Goal: Information Seeking & Learning: Understand process/instructions

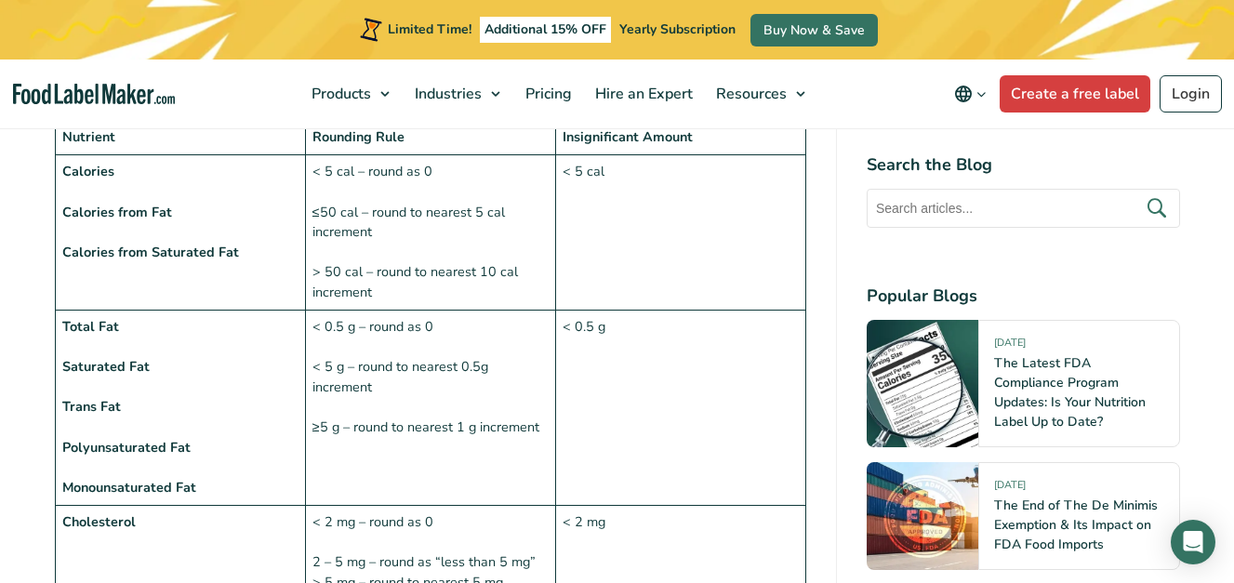
scroll to position [1581, 0]
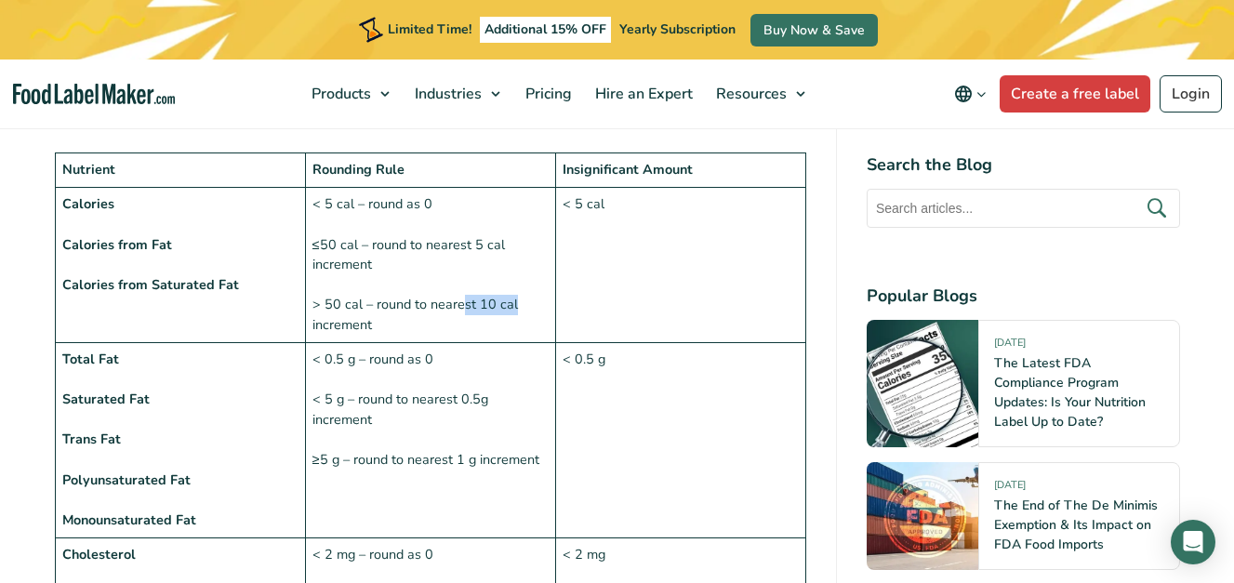
drag, startPoint x: 515, startPoint y: 311, endPoint x: 459, endPoint y: 315, distance: 56.0
click at [459, 315] on td "< 5 cal – round as 0 ≤50 cal – round to nearest 5 cal increment > 50 cal – roun…" at bounding box center [430, 265] width 250 height 155
drag, startPoint x: 459, startPoint y: 315, endPoint x: 634, endPoint y: 324, distance: 175.1
click at [630, 320] on td "< 5 cal" at bounding box center [680, 265] width 250 height 155
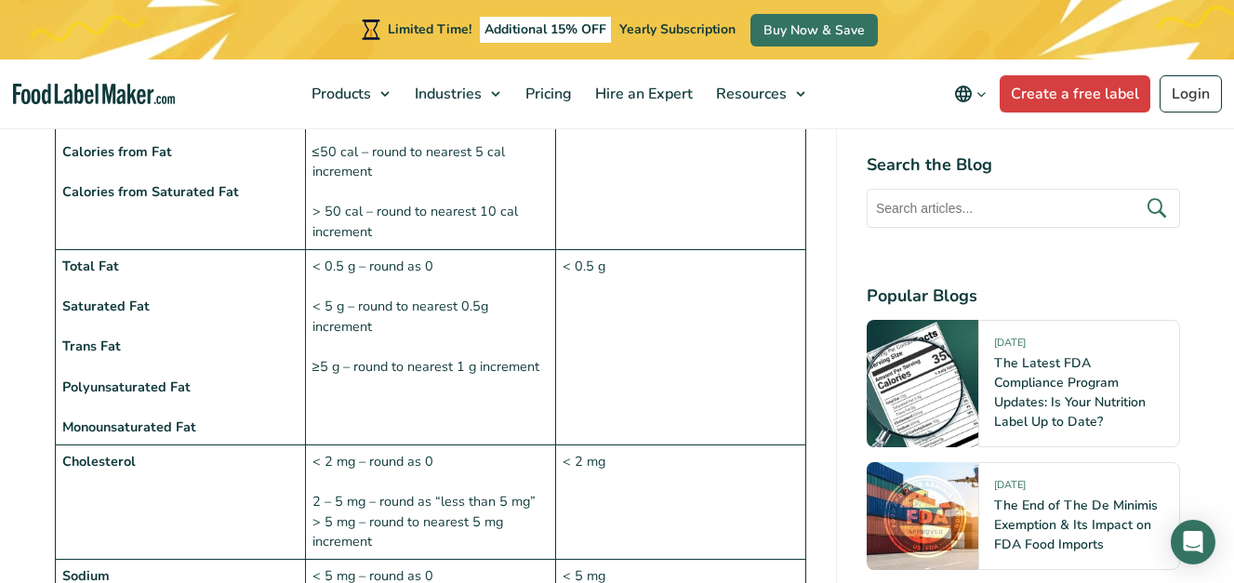
scroll to position [1488, 0]
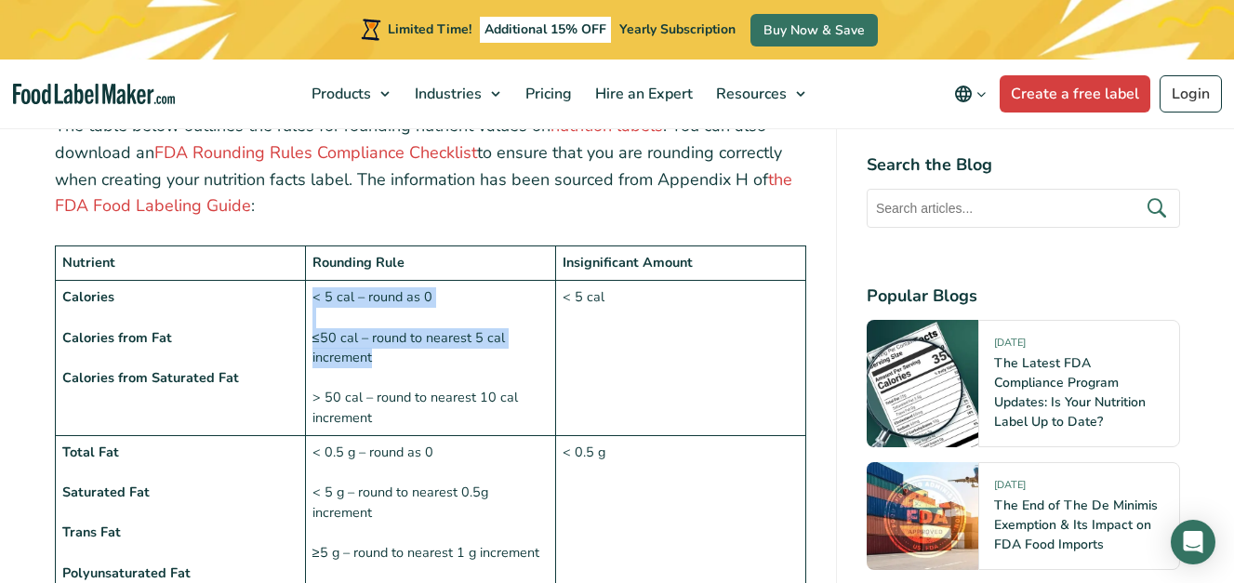
drag, startPoint x: 312, startPoint y: 297, endPoint x: 489, endPoint y: 365, distance: 189.3
click at [489, 365] on td "< 5 cal – round as 0 ≤50 cal – round to nearest 5 cal increment > 50 cal – roun…" at bounding box center [430, 358] width 250 height 155
copy td "< 5 cal – round as 0 ≤50 cal – round to nearest 5 cal increment"
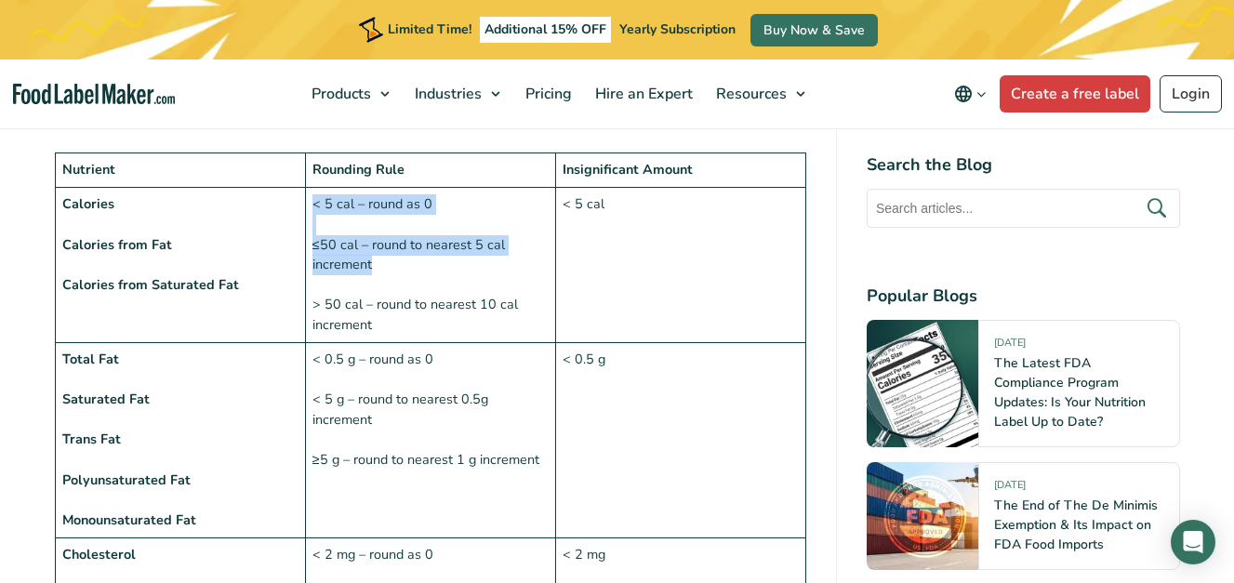
scroll to position [1674, 0]
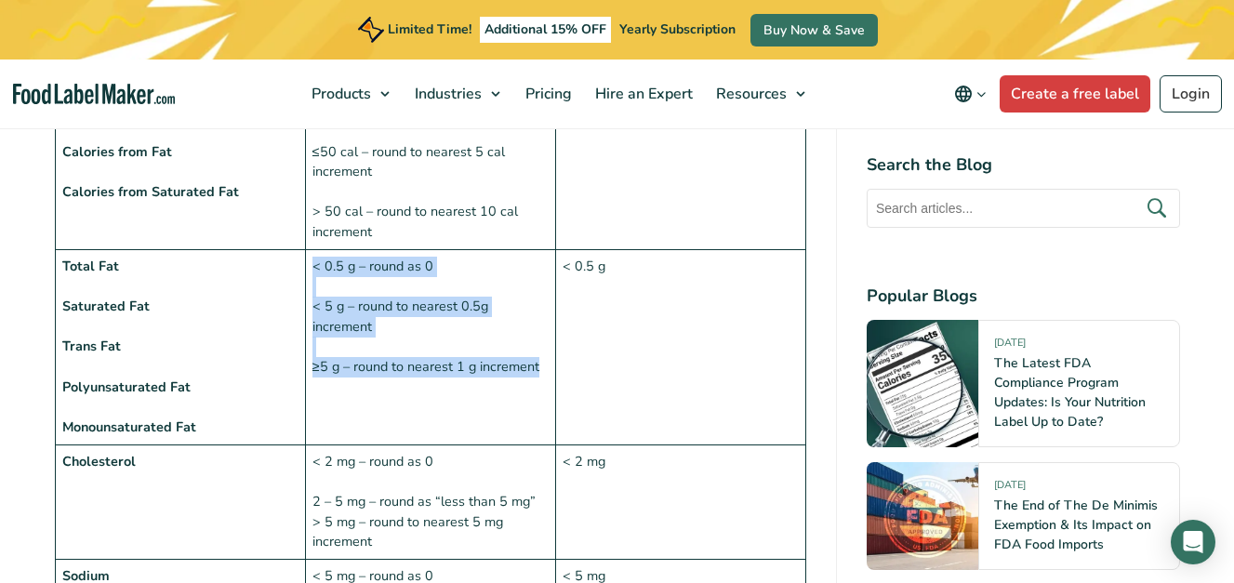
drag, startPoint x: 312, startPoint y: 266, endPoint x: 549, endPoint y: 395, distance: 270.1
click at [549, 395] on td "< 0.5 g – round as 0 < 5 g – round to nearest 0.5g increment ≥5 g – round to ne…" at bounding box center [430, 346] width 250 height 195
drag, startPoint x: 549, startPoint y: 395, endPoint x: 526, endPoint y: 376, distance: 29.7
copy td "< 0.5 g – round as 0 < 5 g – round to nearest 0.5g increment ≥5 g – round to ne…"
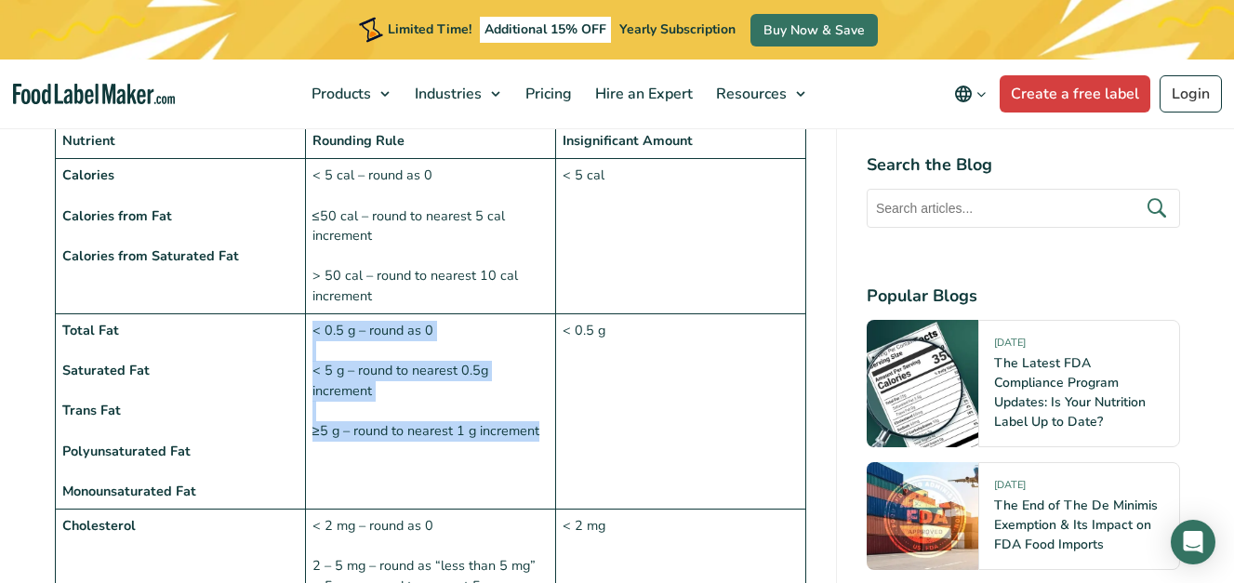
scroll to position [1488, 0]
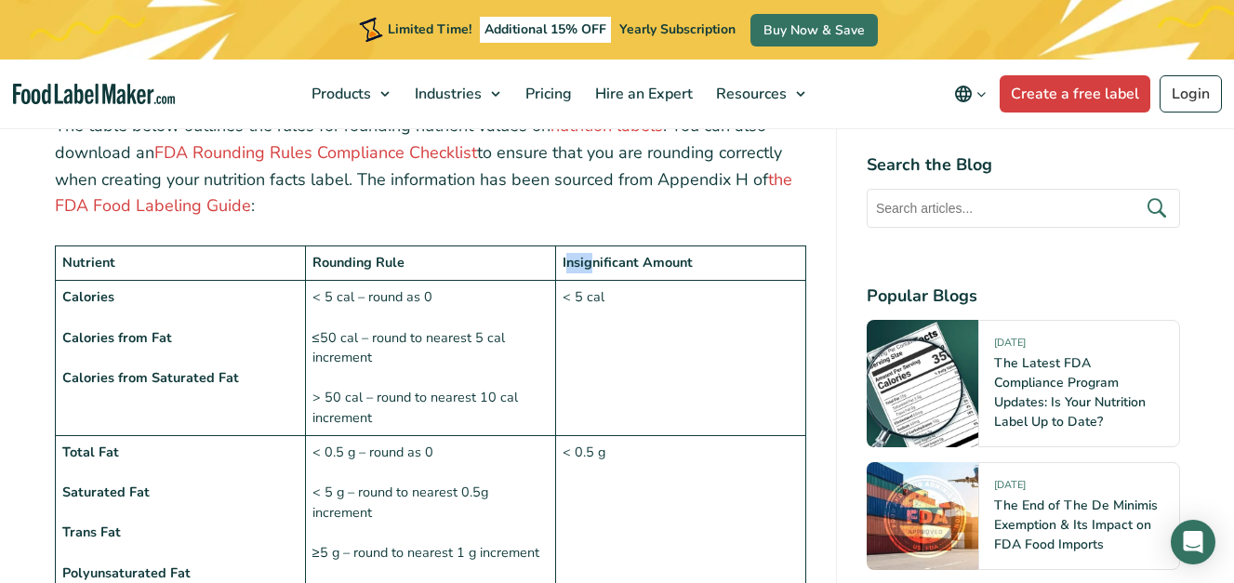
drag, startPoint x: 571, startPoint y: 265, endPoint x: 591, endPoint y: 260, distance: 20.1
click at [591, 260] on strong "Insignificant Amount" at bounding box center [628, 262] width 130 height 19
drag, startPoint x: 591, startPoint y: 260, endPoint x: 565, endPoint y: 255, distance: 26.6
click at [565, 255] on strong "Insignificant Amount" at bounding box center [628, 262] width 130 height 19
click at [657, 267] on strong "Insignificant Amount" at bounding box center [628, 262] width 130 height 19
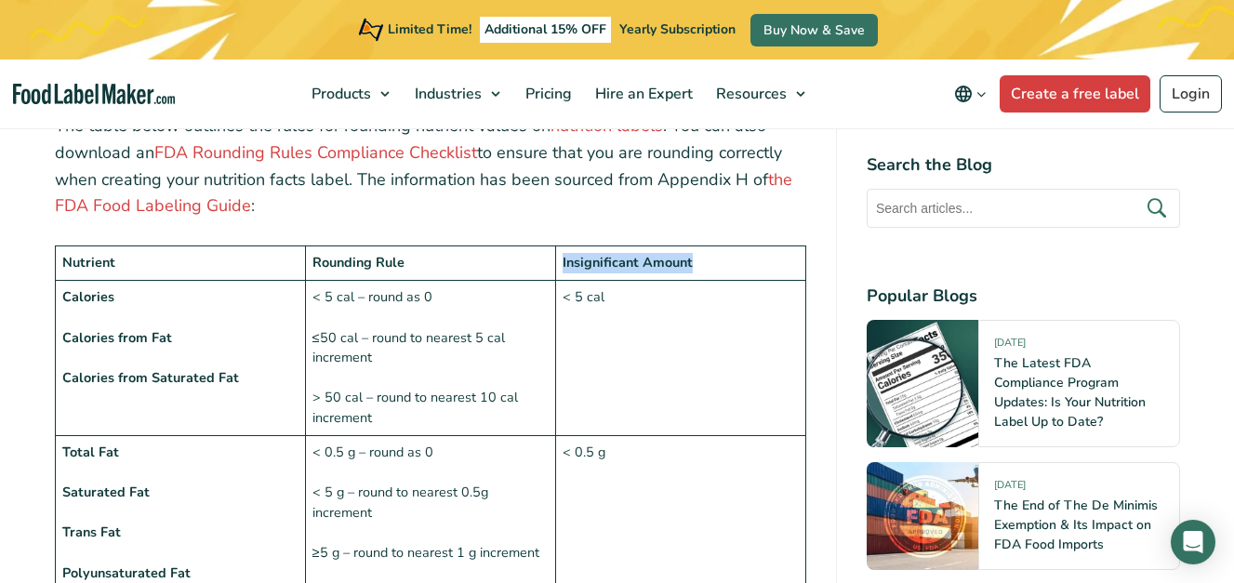
drag, startPoint x: 563, startPoint y: 265, endPoint x: 704, endPoint y: 273, distance: 141.6
click at [704, 273] on td "Insignificant Amount" at bounding box center [680, 263] width 250 height 34
drag, startPoint x: 704, startPoint y: 273, endPoint x: 676, endPoint y: 271, distance: 28.0
copy strong "Insignificant Amount"
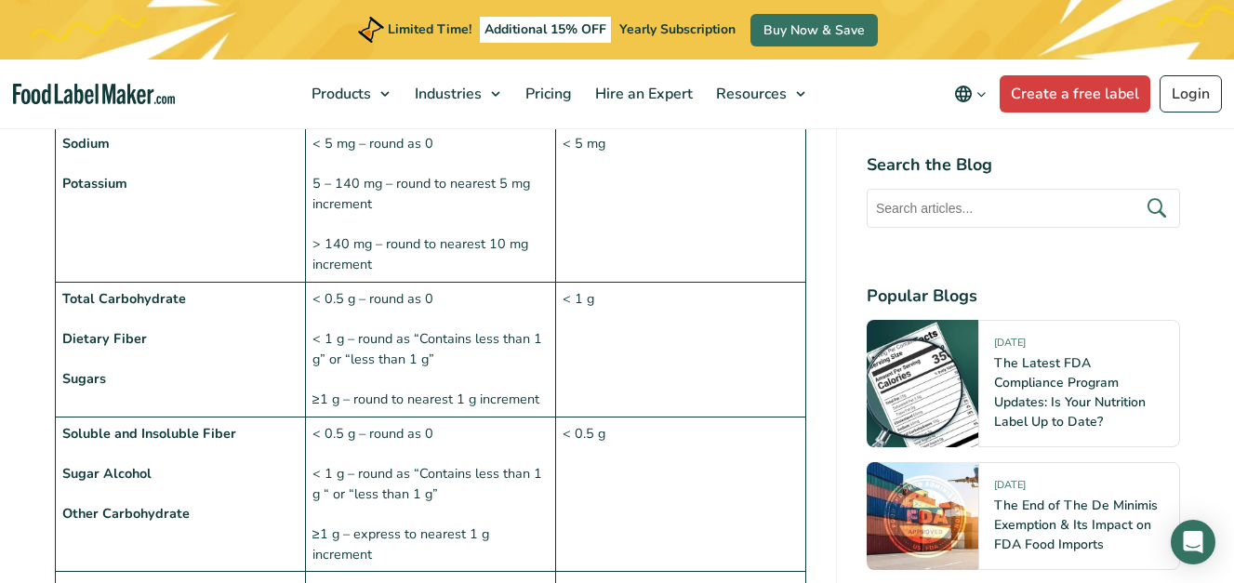
scroll to position [2139, 0]
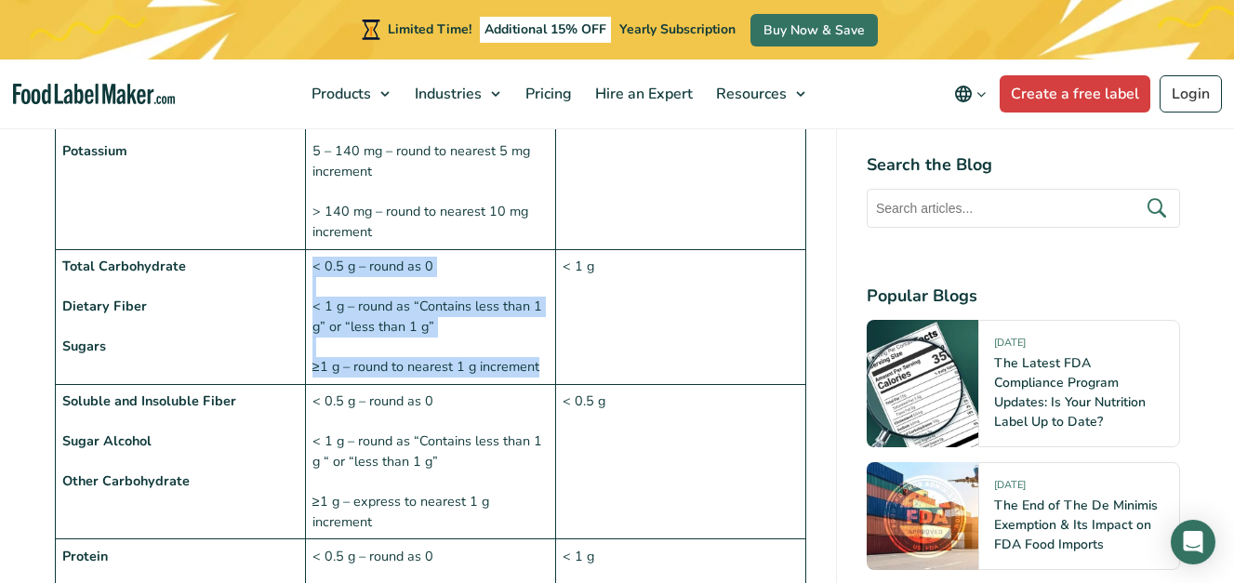
drag, startPoint x: 316, startPoint y: 267, endPoint x: 552, endPoint y: 375, distance: 259.7
click at [552, 375] on td "< 0.5 g – round as 0 < 1 g – round as “Contains less than 1 g” or “less than 1 …" at bounding box center [430, 316] width 250 height 135
drag, startPoint x: 552, startPoint y: 375, endPoint x: 455, endPoint y: 372, distance: 97.7
copy td "< 0.5 g – round as 0 < 1 g – round as “Contains less than 1 g” or “less than 1 …"
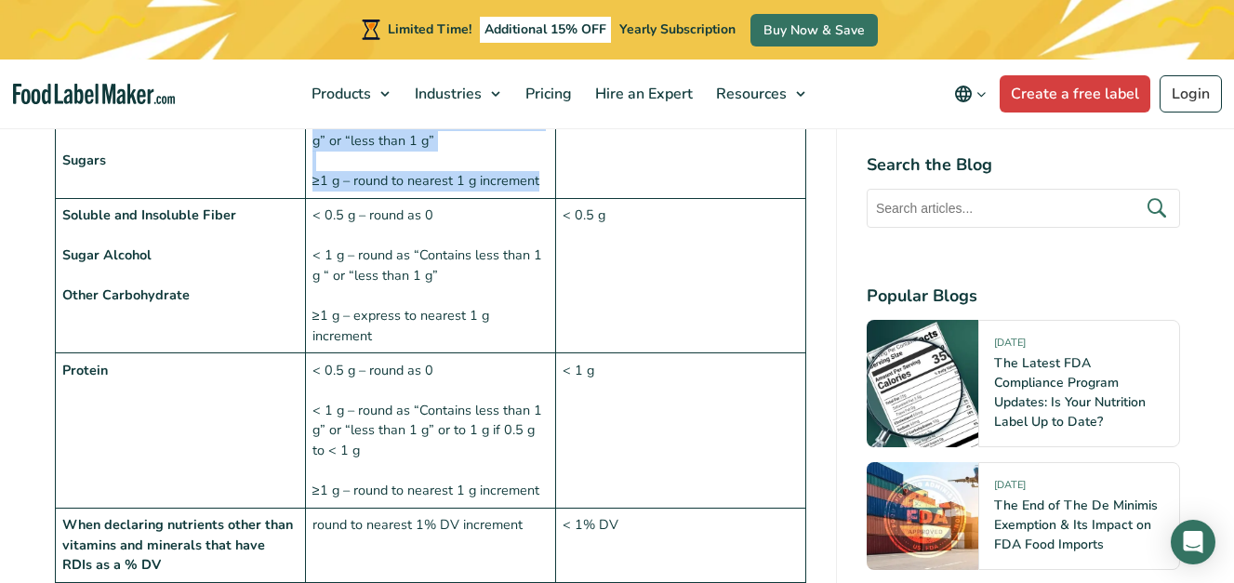
scroll to position [2418, 0]
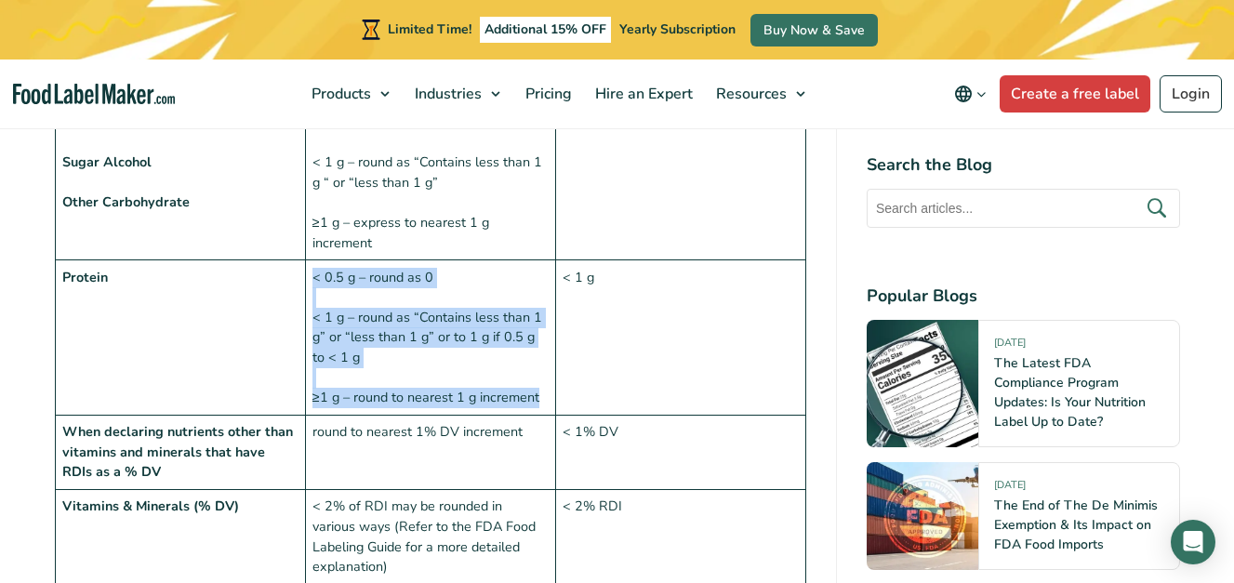
drag, startPoint x: 312, startPoint y: 277, endPoint x: 546, endPoint y: 407, distance: 267.3
click at [546, 407] on td "< 0.5 g – round as 0 < 1 g – round as “Contains less than 1 g” or “less than 1 …" at bounding box center [430, 337] width 250 height 155
drag, startPoint x: 546, startPoint y: 407, endPoint x: 532, endPoint y: 405, distance: 14.2
copy td "< 0.5 g – round as 0 < 1 g – round as “Contains less than 1 g” or “less than 1 …"
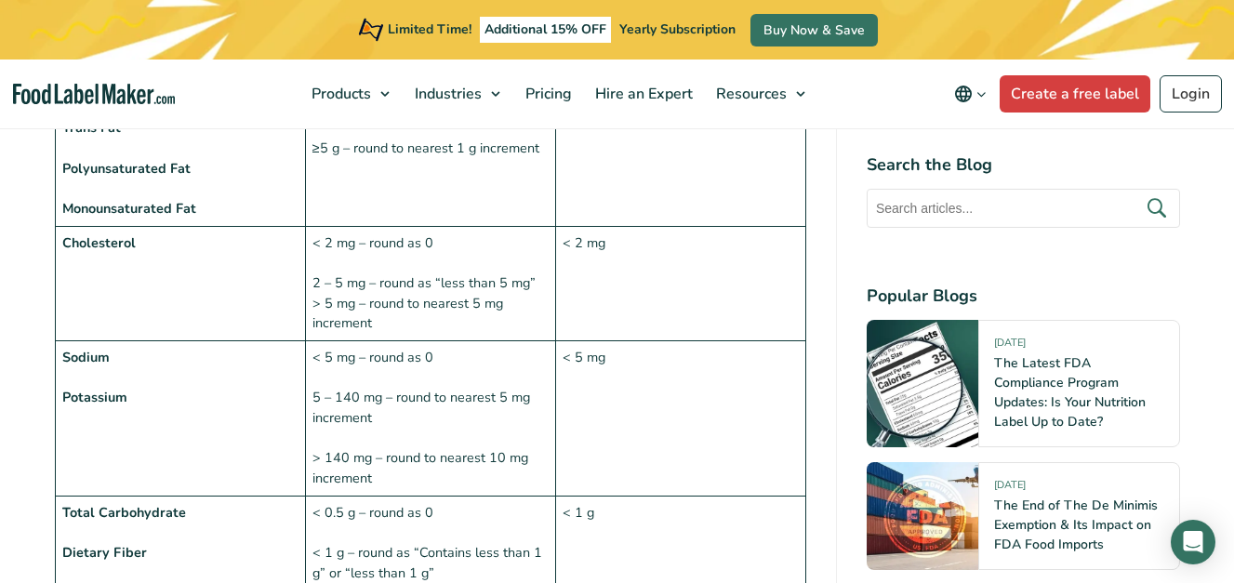
scroll to position [1860, 0]
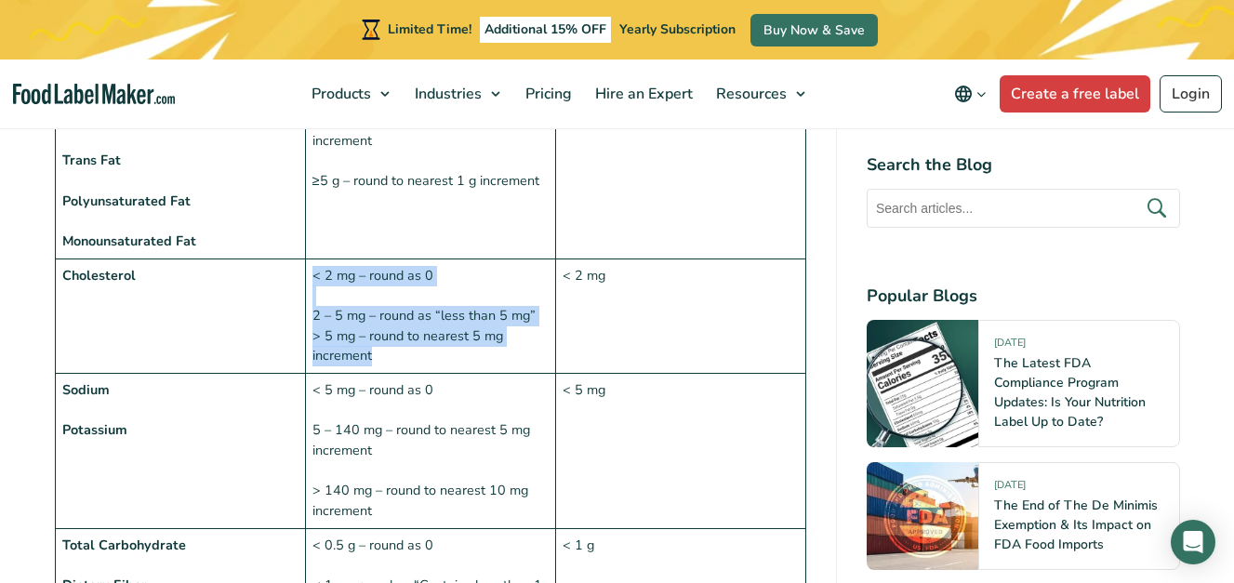
drag, startPoint x: 315, startPoint y: 278, endPoint x: 414, endPoint y: 353, distance: 124.1
click at [414, 353] on td "< 2 mg – round as 0 2 – 5 mg – round as “less than 5 mg” > 5 mg – round to near…" at bounding box center [430, 316] width 250 height 114
drag, startPoint x: 414, startPoint y: 353, endPoint x: 421, endPoint y: 331, distance: 23.5
copy td "< 2 mg – round as 0 2 – 5 mg – round as “less than 5 mg” > 5 mg – round to near…"
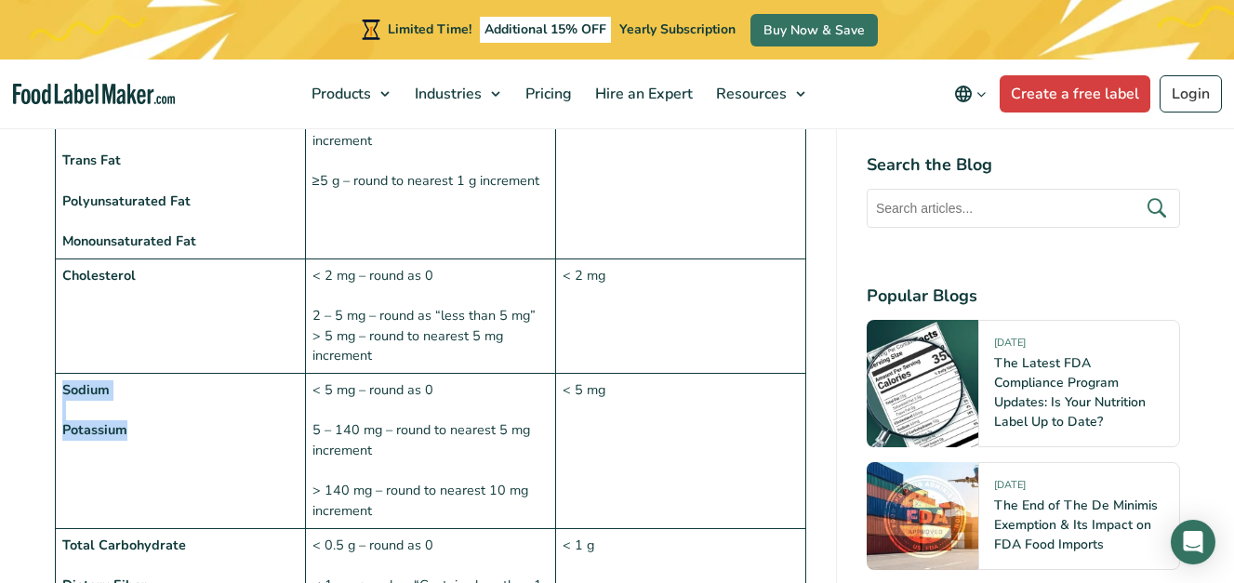
drag, startPoint x: 64, startPoint y: 389, endPoint x: 126, endPoint y: 432, distance: 75.6
click at [126, 432] on td "Sodium Potassium" at bounding box center [180, 451] width 250 height 155
copy td "Sodium Potassium"
click at [318, 393] on td "< 5 mg – round as 0 5 – 140 mg – round to nearest 5 mg increment > 140 mg – rou…" at bounding box center [430, 451] width 250 height 155
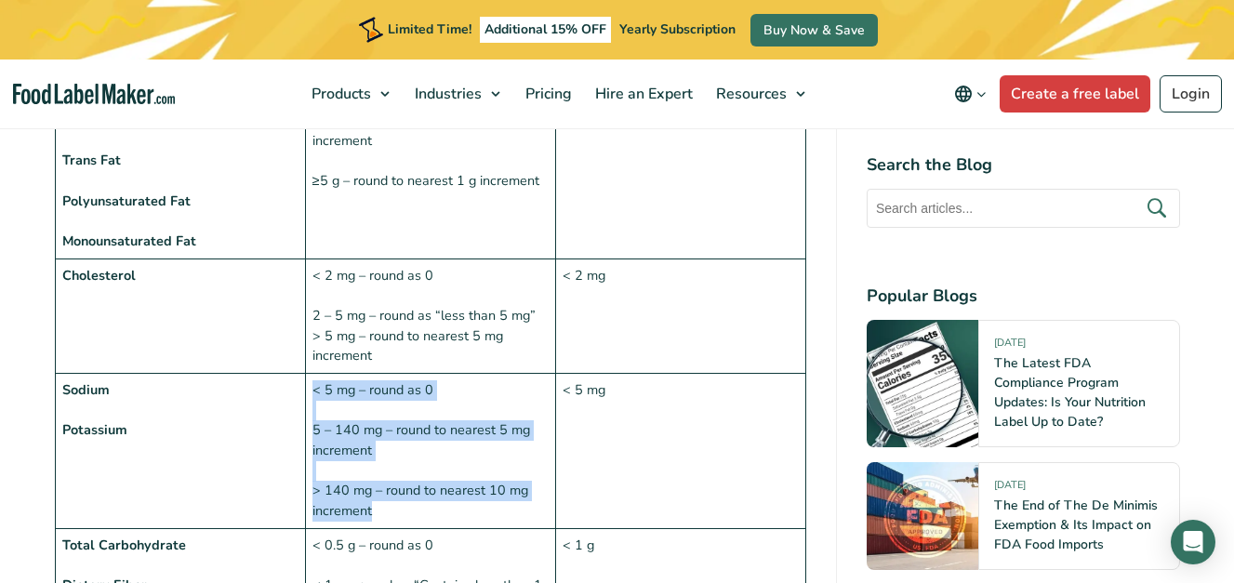
drag, startPoint x: 313, startPoint y: 390, endPoint x: 473, endPoint y: 518, distance: 205.1
click at [473, 518] on td "< 5 mg – round as 0 5 – 140 mg – round to nearest 5 mg increment > 140 mg – rou…" at bounding box center [430, 451] width 250 height 155
drag, startPoint x: 473, startPoint y: 518, endPoint x: 472, endPoint y: 491, distance: 27.0
copy td "< 5 mg – round as 0 5 – 140 mg – round to nearest 5 mg increment > 140 mg – rou…"
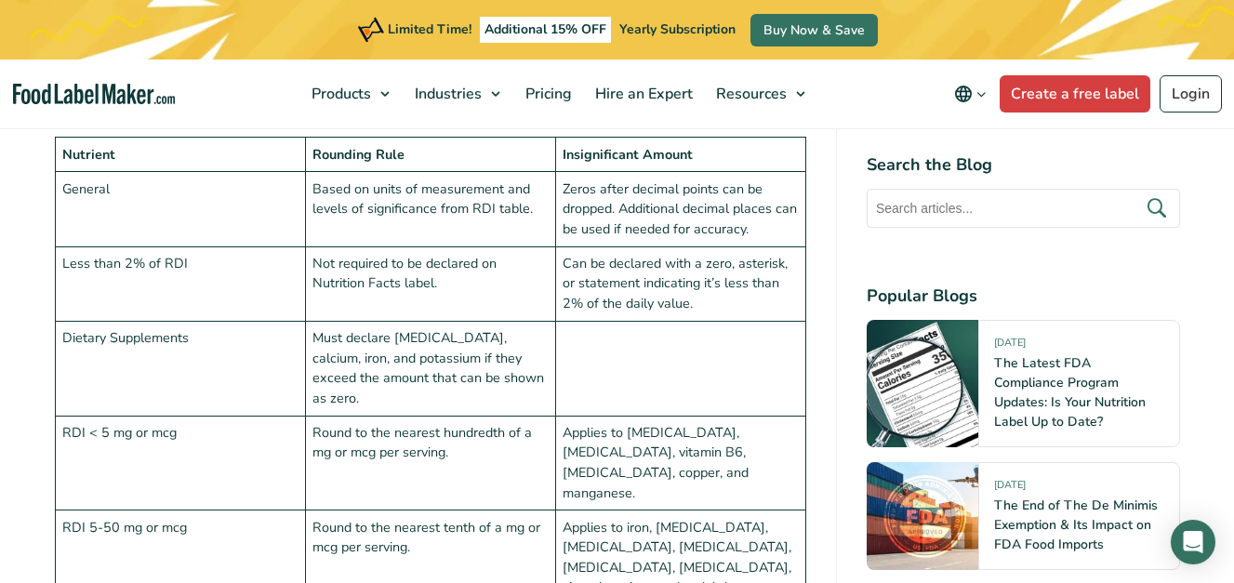
scroll to position [5049, 0]
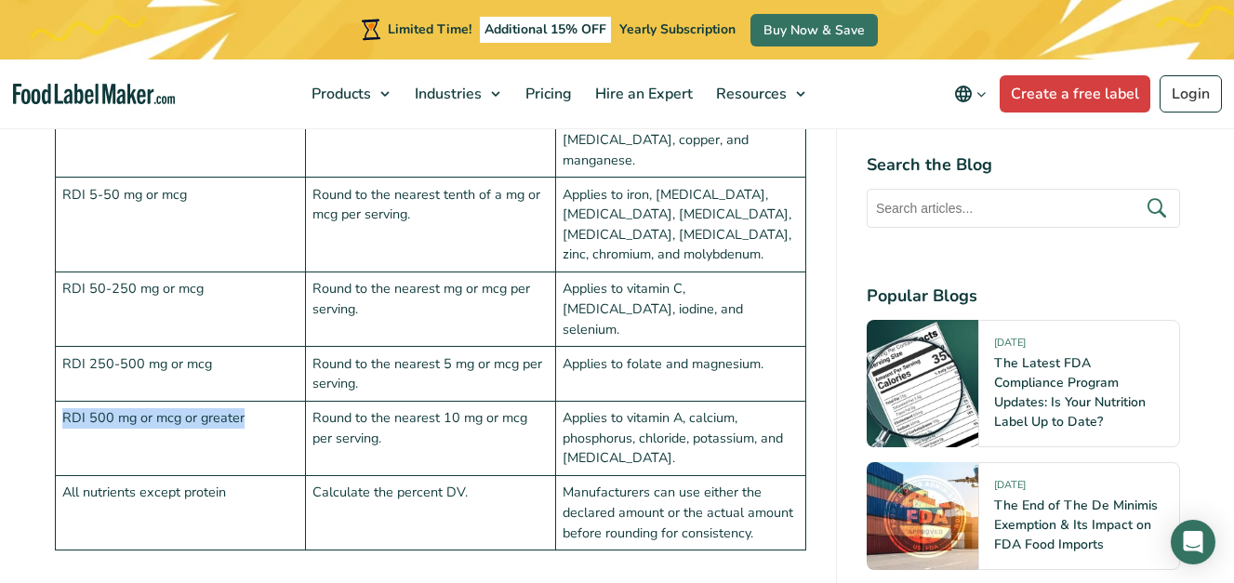
drag, startPoint x: 64, startPoint y: 290, endPoint x: 246, endPoint y: 287, distance: 182.3
click at [246, 402] on td "RDI 500 mg or mcg or greater" at bounding box center [180, 439] width 250 height 74
drag, startPoint x: 246, startPoint y: 287, endPoint x: 226, endPoint y: 291, distance: 20.8
copy td "RDI 500 mg or mcg or greater"
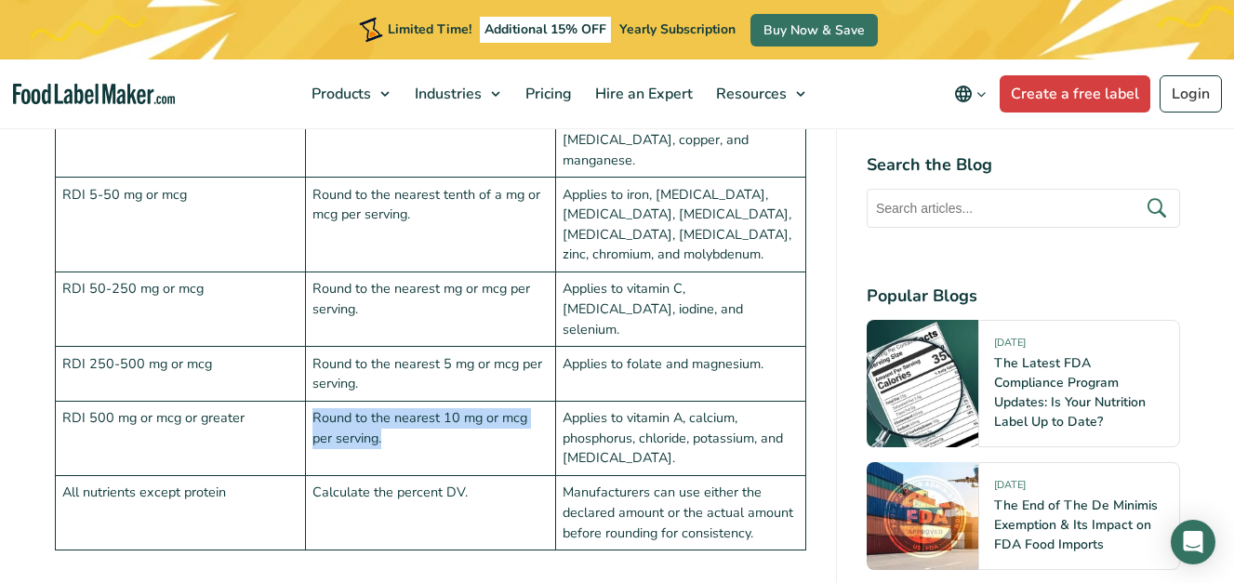
drag, startPoint x: 314, startPoint y: 292, endPoint x: 377, endPoint y: 320, distance: 68.3
click at [377, 402] on td "Round to the nearest 10 mg or mcg per serving." at bounding box center [430, 439] width 250 height 74
drag, startPoint x: 377, startPoint y: 320, endPoint x: 352, endPoint y: 315, distance: 24.6
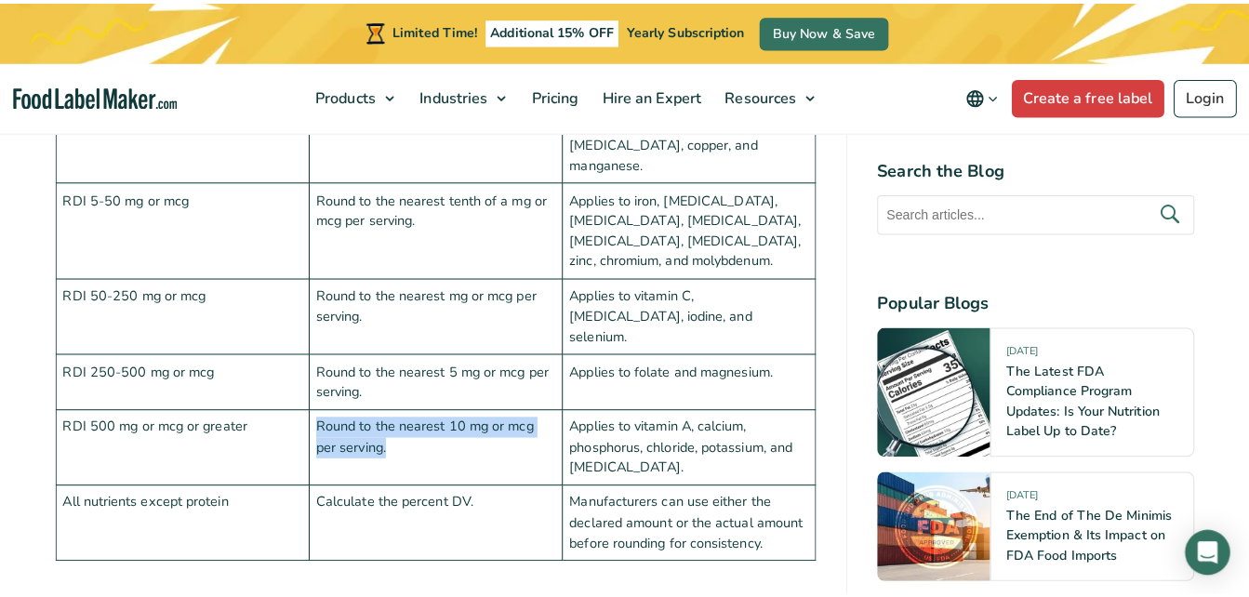
scroll to position [5050, 0]
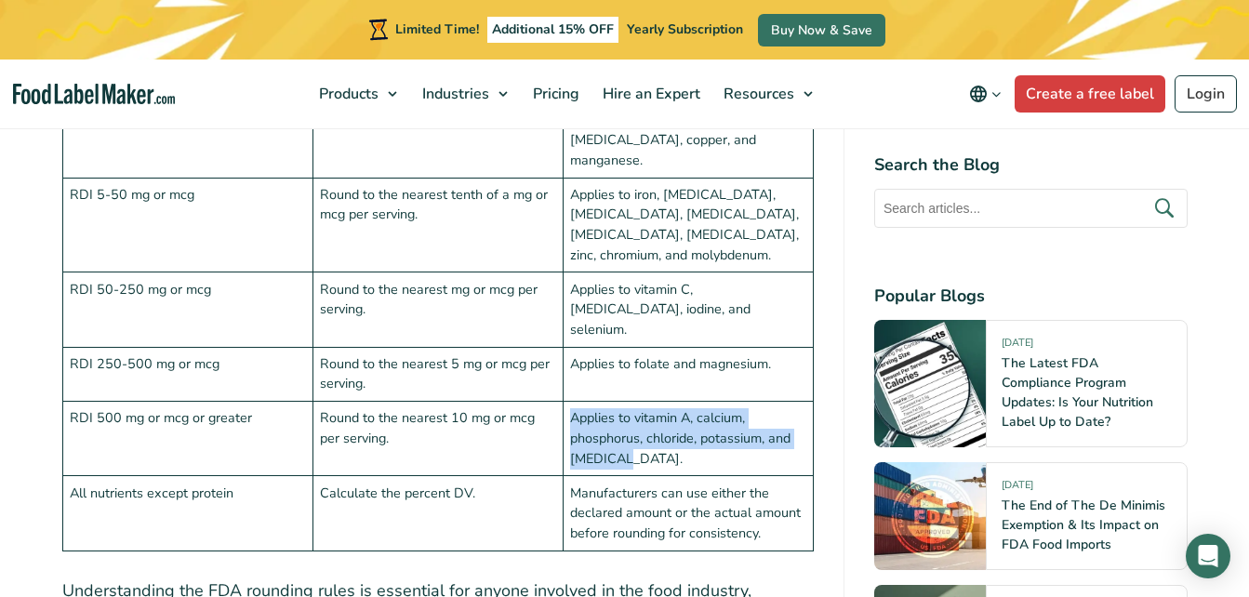
drag, startPoint x: 571, startPoint y: 289, endPoint x: 644, endPoint y: 343, distance: 90.4
click at [644, 402] on td "Applies to vitamin A, calcium, phosphorus, chloride, potassium, and [MEDICAL_DA…" at bounding box center [688, 439] width 250 height 74
drag, startPoint x: 644, startPoint y: 343, endPoint x: 593, endPoint y: 326, distance: 52.9
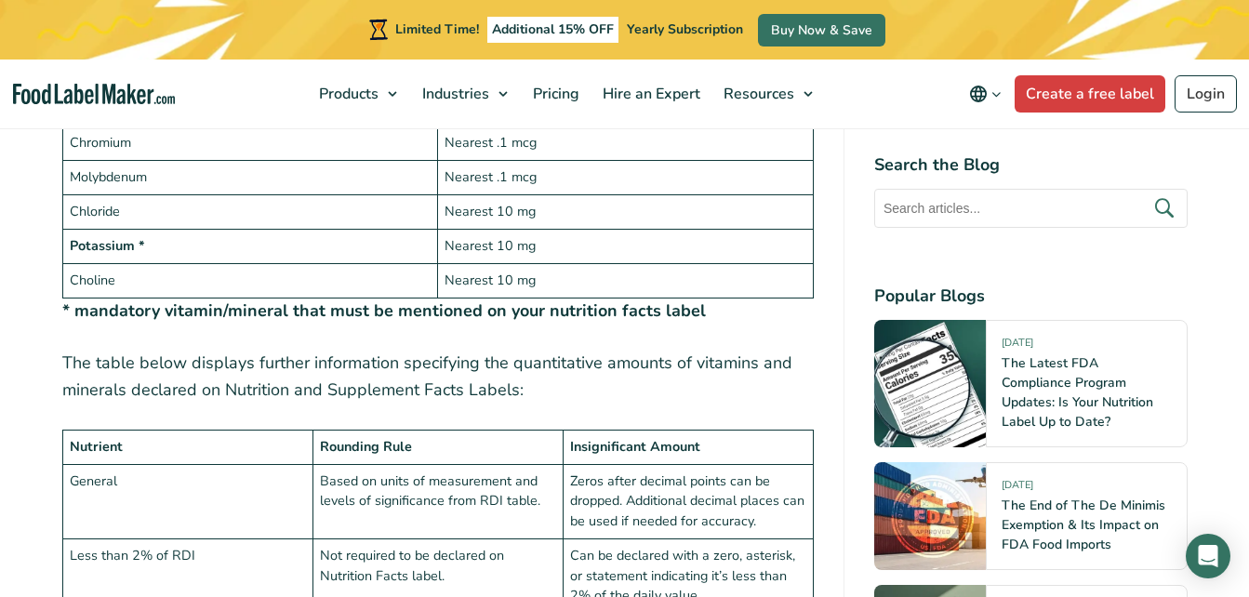
scroll to position [4306, 0]
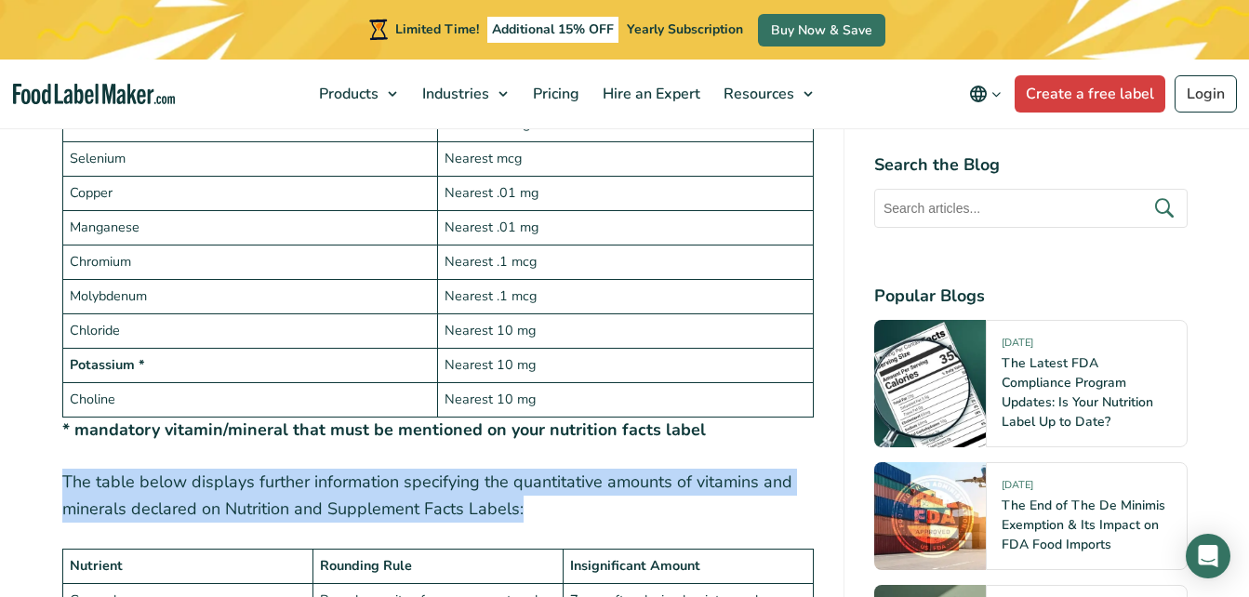
drag, startPoint x: 51, startPoint y: 435, endPoint x: 489, endPoint y: 488, distance: 441.3
drag, startPoint x: 489, startPoint y: 488, endPoint x: 489, endPoint y: 476, distance: 12.1
click at [489, 476] on p "The table below displays further information specifying the quantitative amount…" at bounding box center [437, 496] width 751 height 54
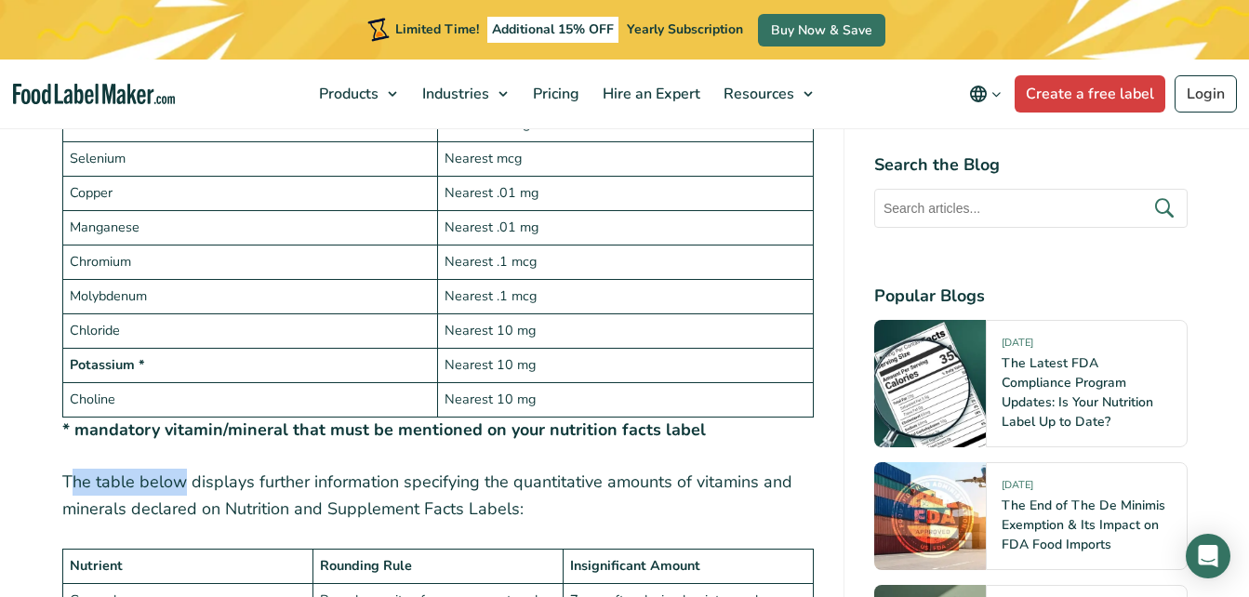
drag, startPoint x: 68, startPoint y: 434, endPoint x: 183, endPoint y: 446, distance: 116.0
click at [183, 469] on p "The table below displays further information specifying the quantitative amount…" at bounding box center [437, 496] width 751 height 54
drag, startPoint x: 183, startPoint y: 446, endPoint x: 66, endPoint y: 427, distance: 118.8
click at [66, 469] on p "The table below displays further information specifying the quantitative amount…" at bounding box center [437, 496] width 751 height 54
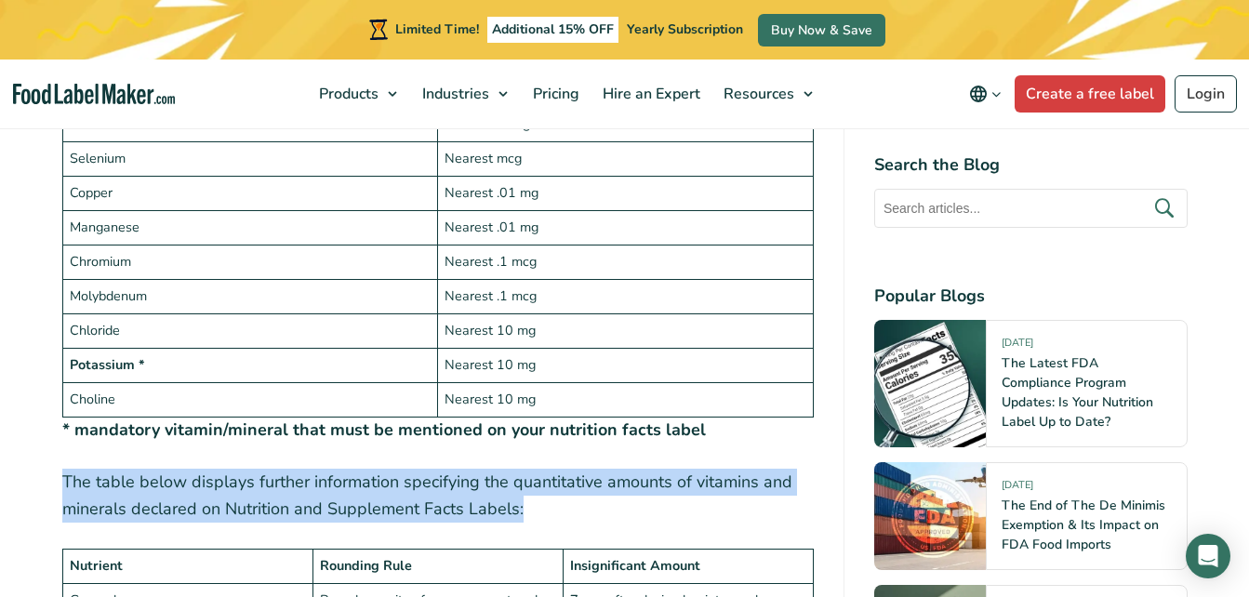
drag, startPoint x: 61, startPoint y: 429, endPoint x: 542, endPoint y: 462, distance: 482.0
click at [542, 469] on p "The table below displays further information specifying the quantitative amount…" at bounding box center [437, 496] width 751 height 54
drag, startPoint x: 542, startPoint y: 462, endPoint x: 504, endPoint y: 448, distance: 40.6
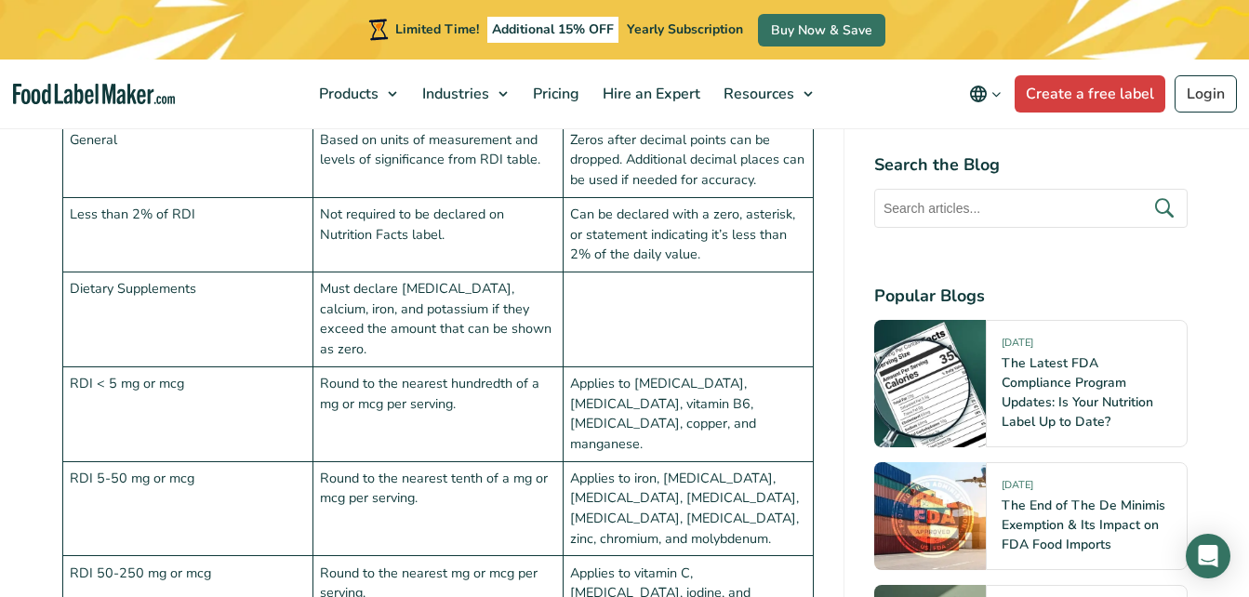
scroll to position [4771, 0]
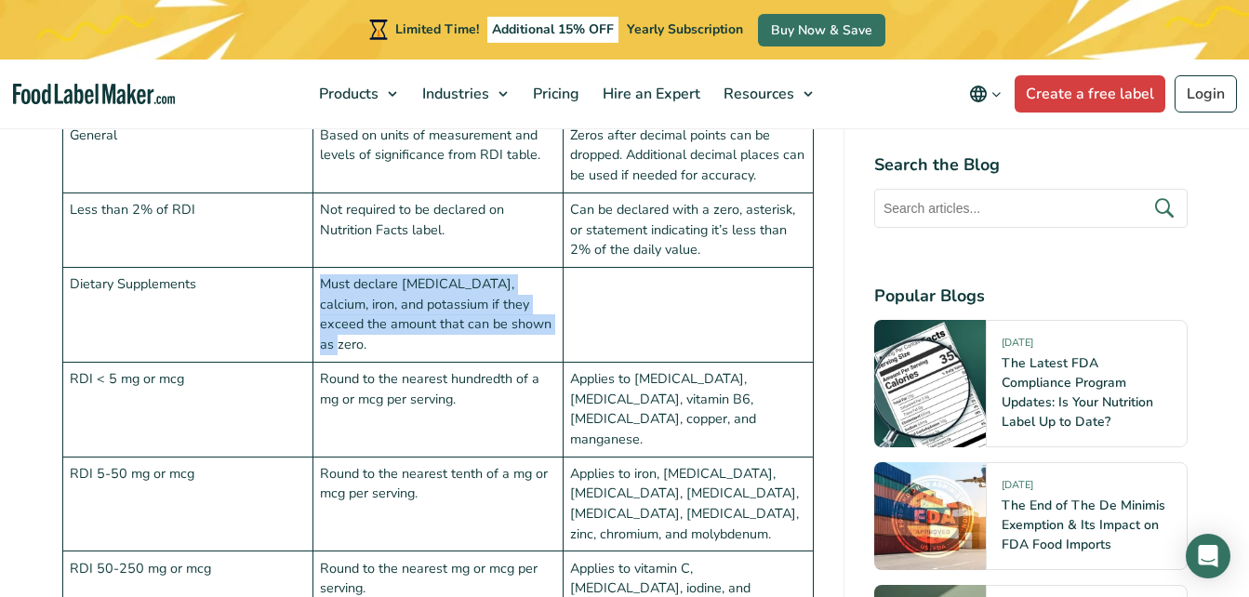
drag, startPoint x: 323, startPoint y: 233, endPoint x: 541, endPoint y: 279, distance: 223.5
click at [541, 279] on td "Must declare [MEDICAL_DATA], calcium, iron, and potassium if they exceed the am…" at bounding box center [437, 315] width 250 height 95
drag, startPoint x: 541, startPoint y: 279, endPoint x: 484, endPoint y: 266, distance: 59.1
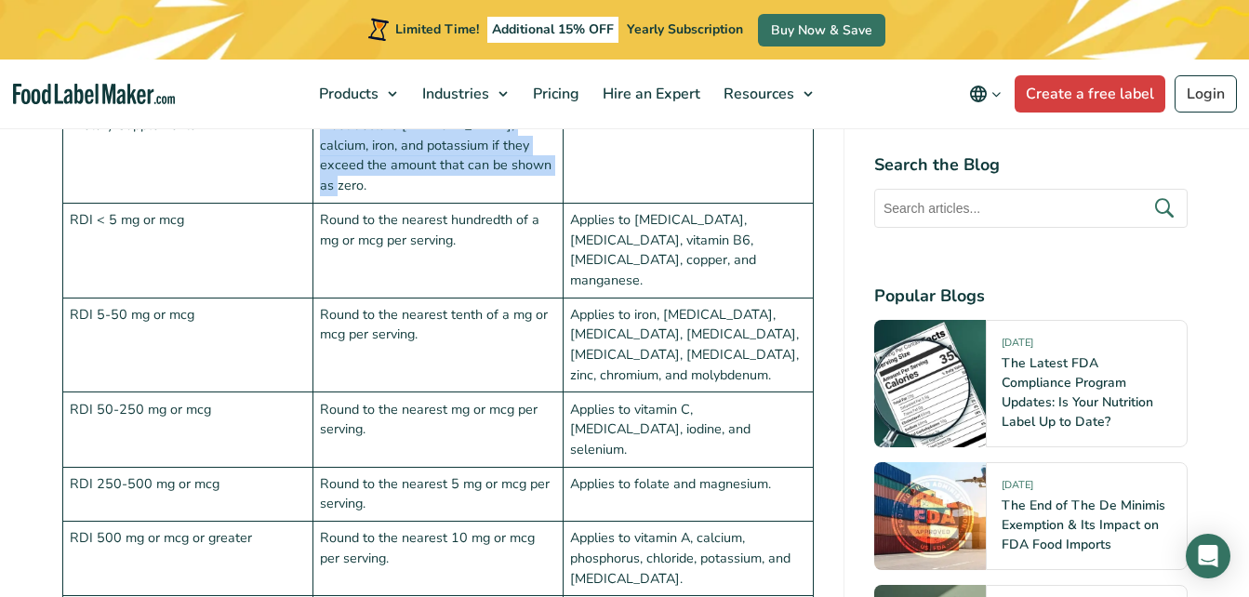
scroll to position [5050, 0]
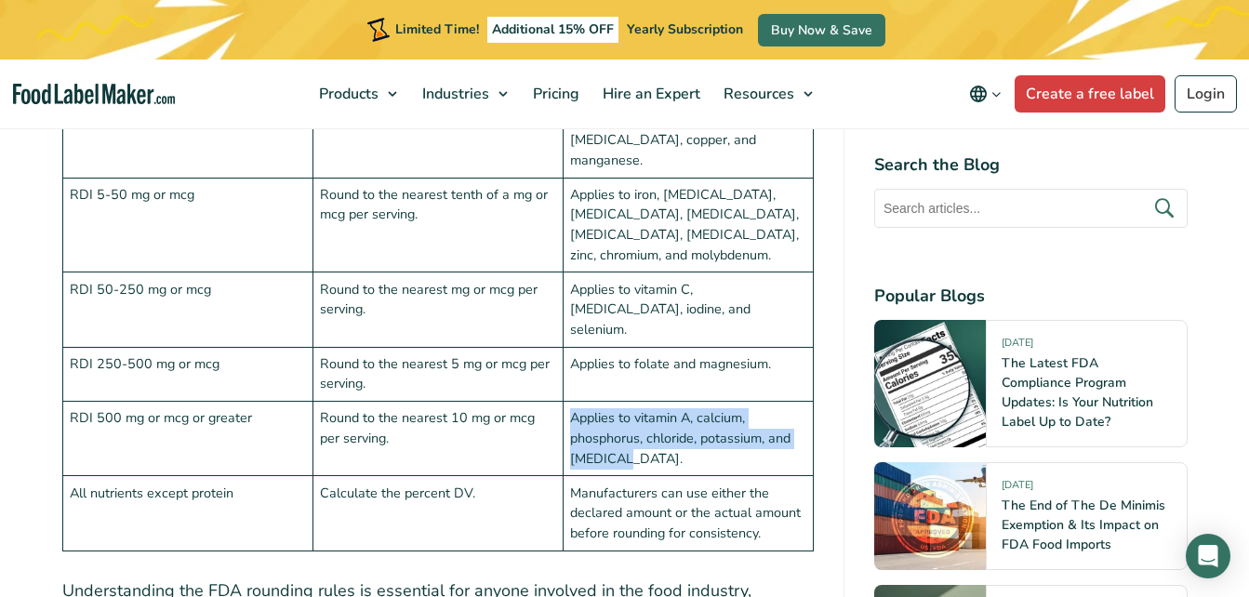
drag, startPoint x: 565, startPoint y: 296, endPoint x: 626, endPoint y: 339, distance: 75.4
click at [626, 402] on td "Applies to vitamin A, calcium, phosphorus, chloride, potassium, and [MEDICAL_DA…" at bounding box center [688, 439] width 250 height 74
drag, startPoint x: 626, startPoint y: 339, endPoint x: 617, endPoint y: 327, distance: 15.3
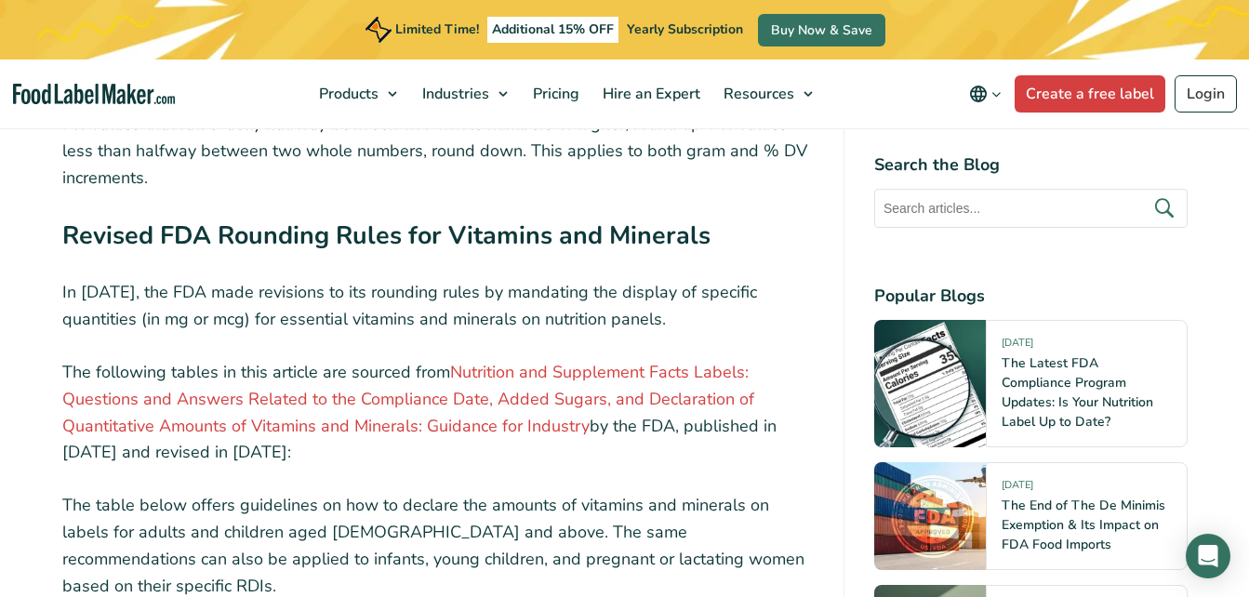
scroll to position [3441, 0]
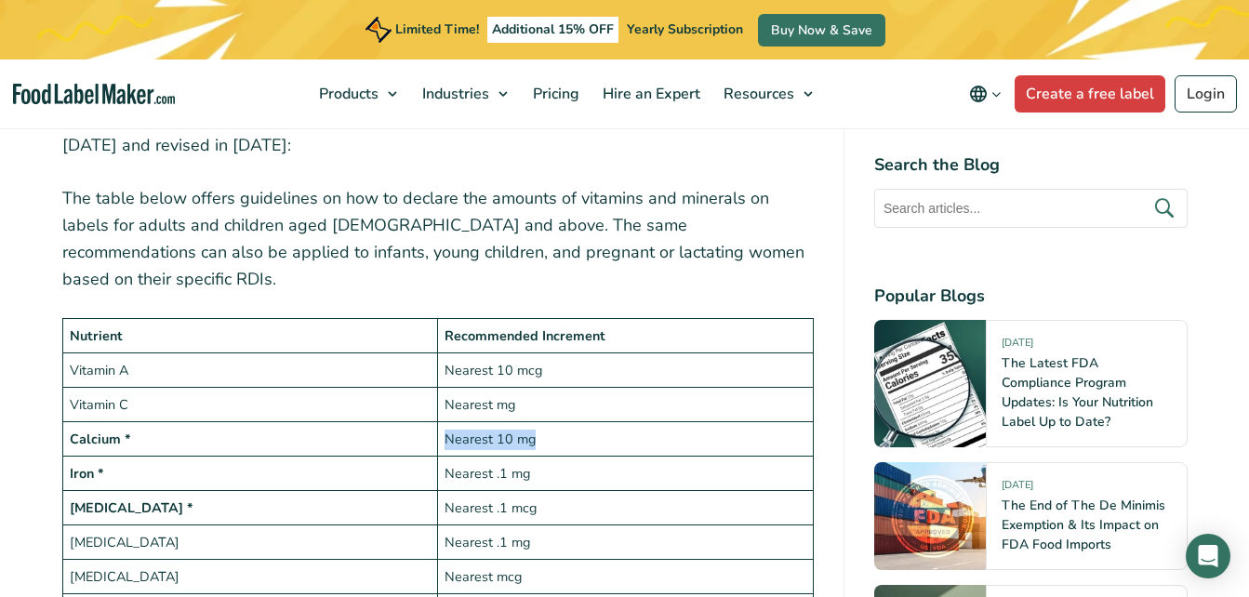
drag, startPoint x: 542, startPoint y: 395, endPoint x: 444, endPoint y: 399, distance: 98.7
click at [444, 422] on td "Nearest 10 mg" at bounding box center [626, 439] width 376 height 34
copy td "Nearest 10 mg"
